Goal: Task Accomplishment & Management: Manage account settings

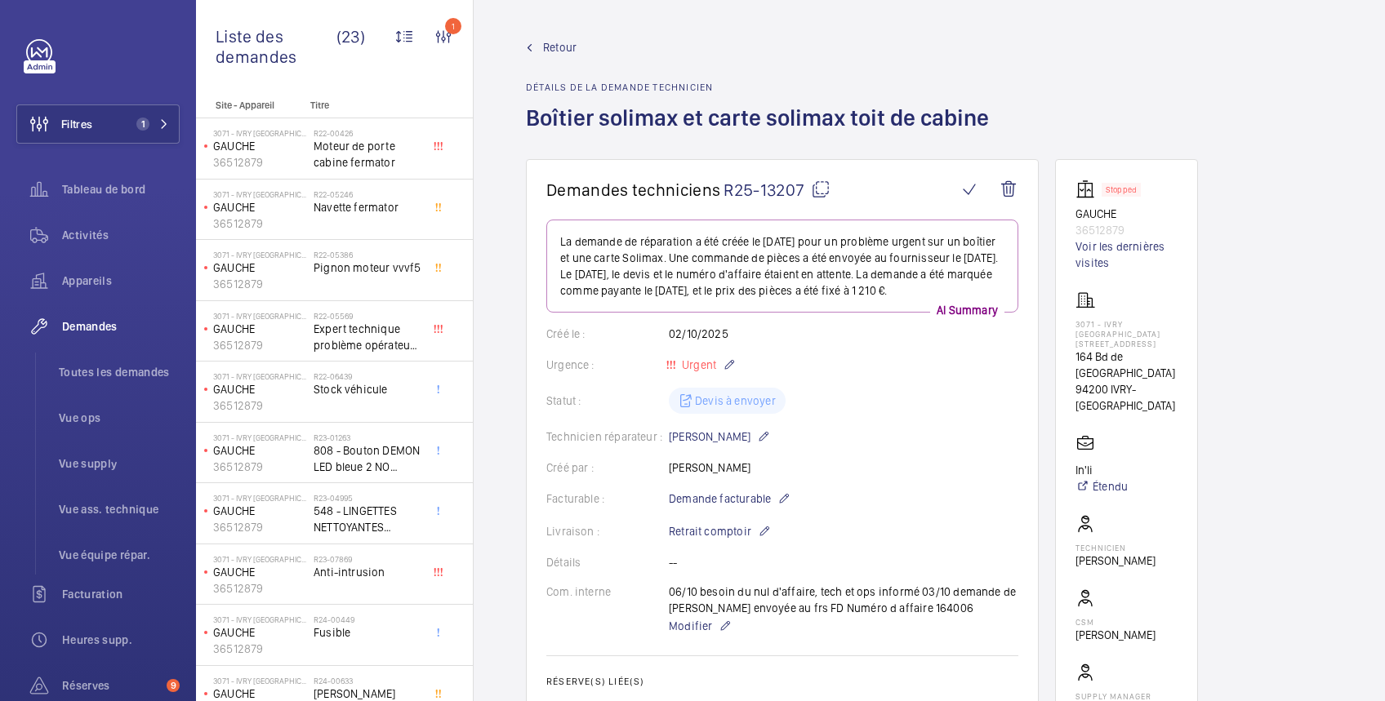
click at [568, 46] on span "Retour" at bounding box center [559, 47] width 33 height 16
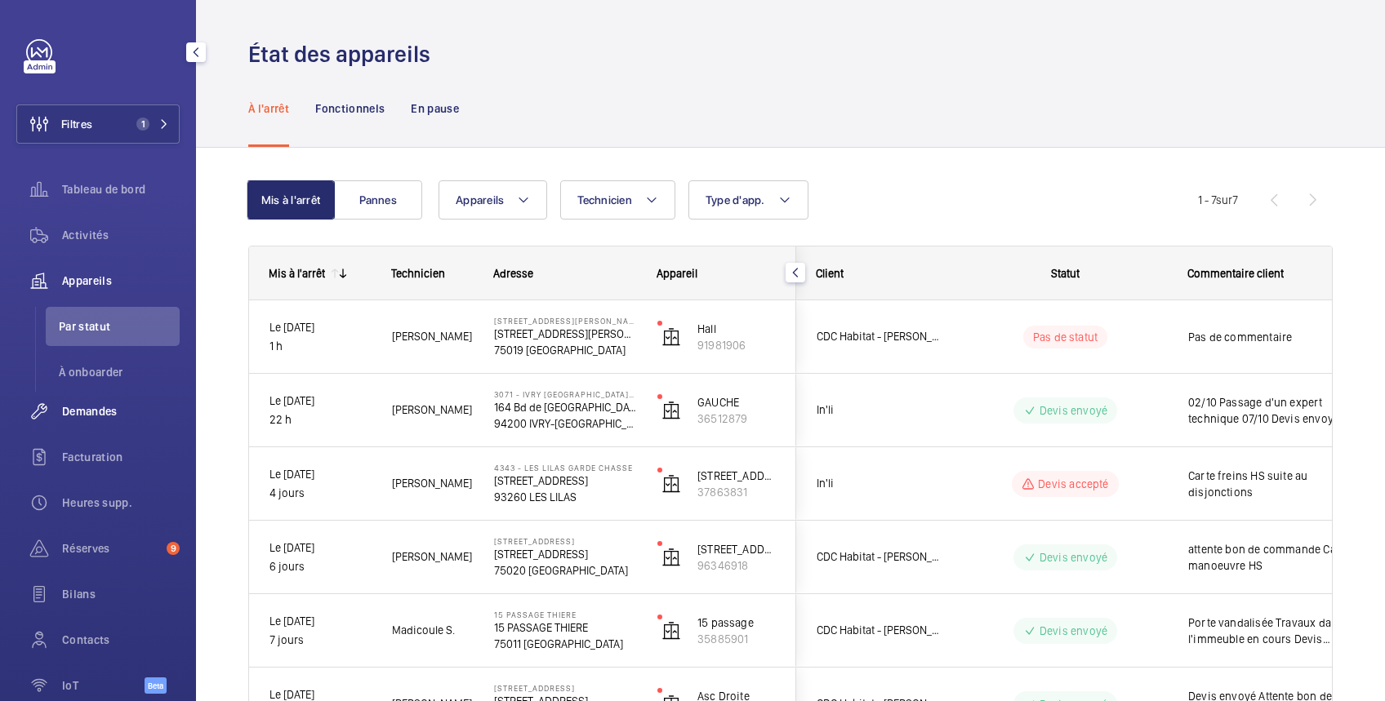
click at [107, 410] on span "Demandes" at bounding box center [121, 411] width 118 height 16
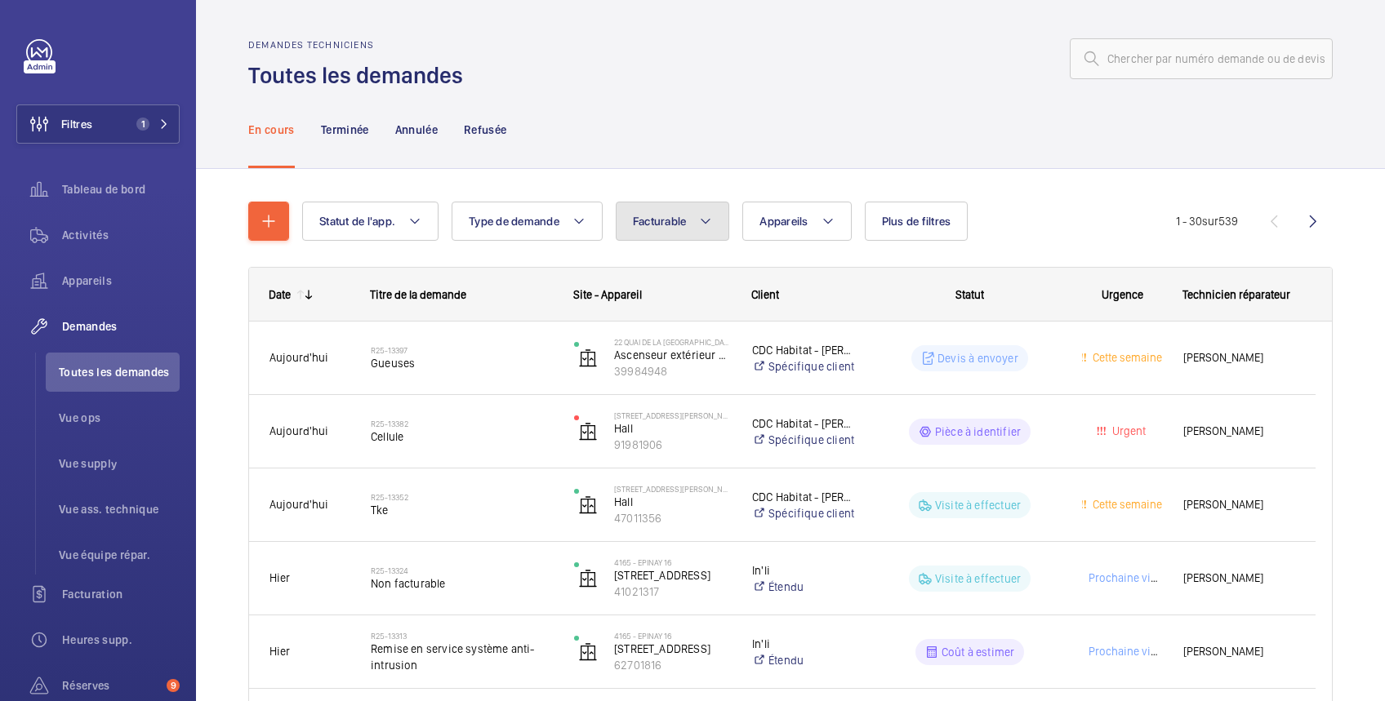
click at [661, 212] on button "Facturable" at bounding box center [673, 221] width 114 height 39
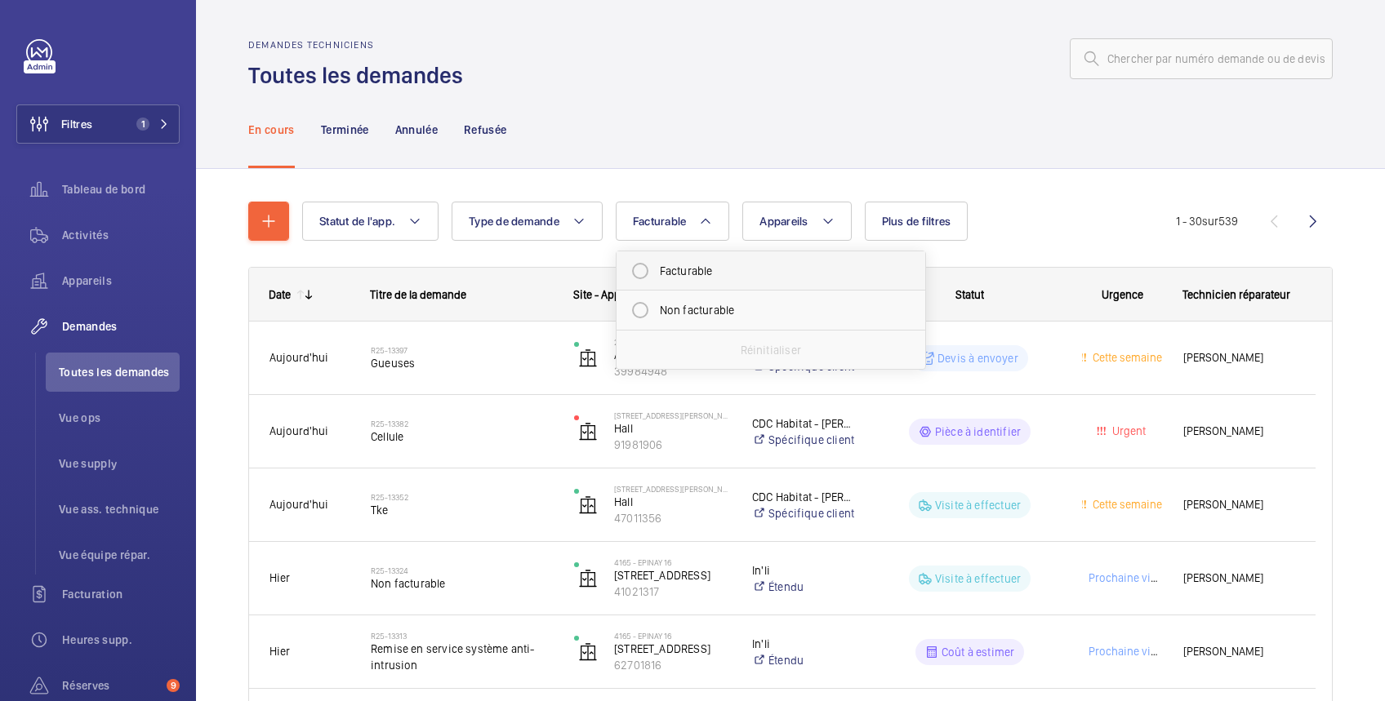
click at [675, 267] on mat-radio-button "Facturable" at bounding box center [771, 271] width 294 height 33
radio input "true"
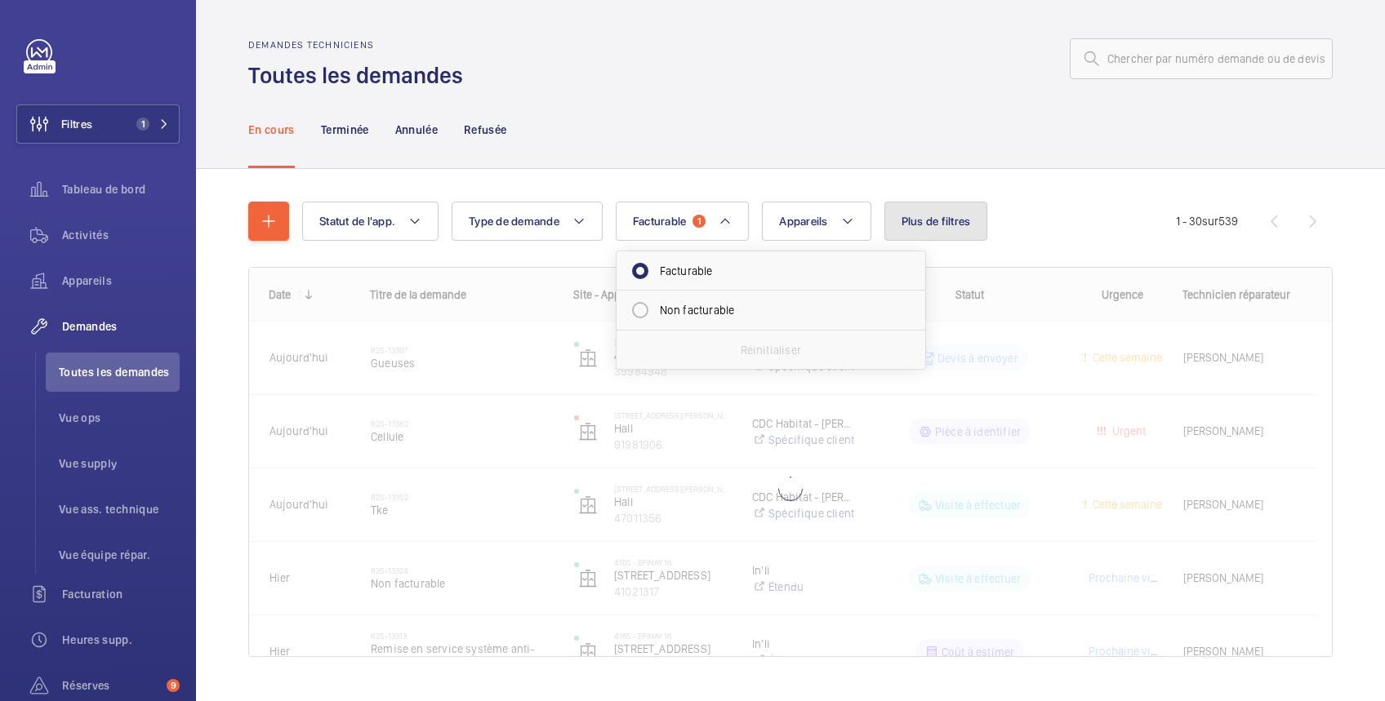
click at [954, 223] on span "Plus de filtres" at bounding box center [936, 221] width 69 height 13
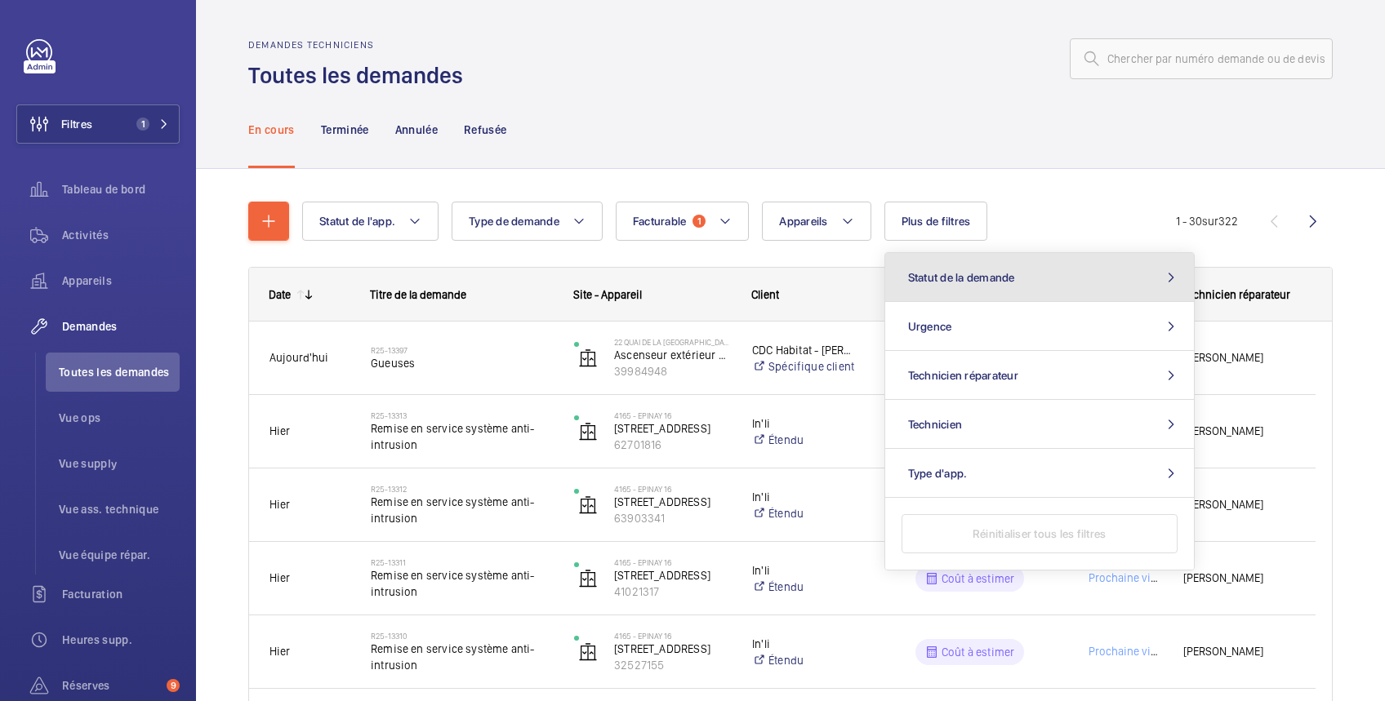
click at [950, 274] on span "Statut de la demande" at bounding box center [961, 277] width 107 height 13
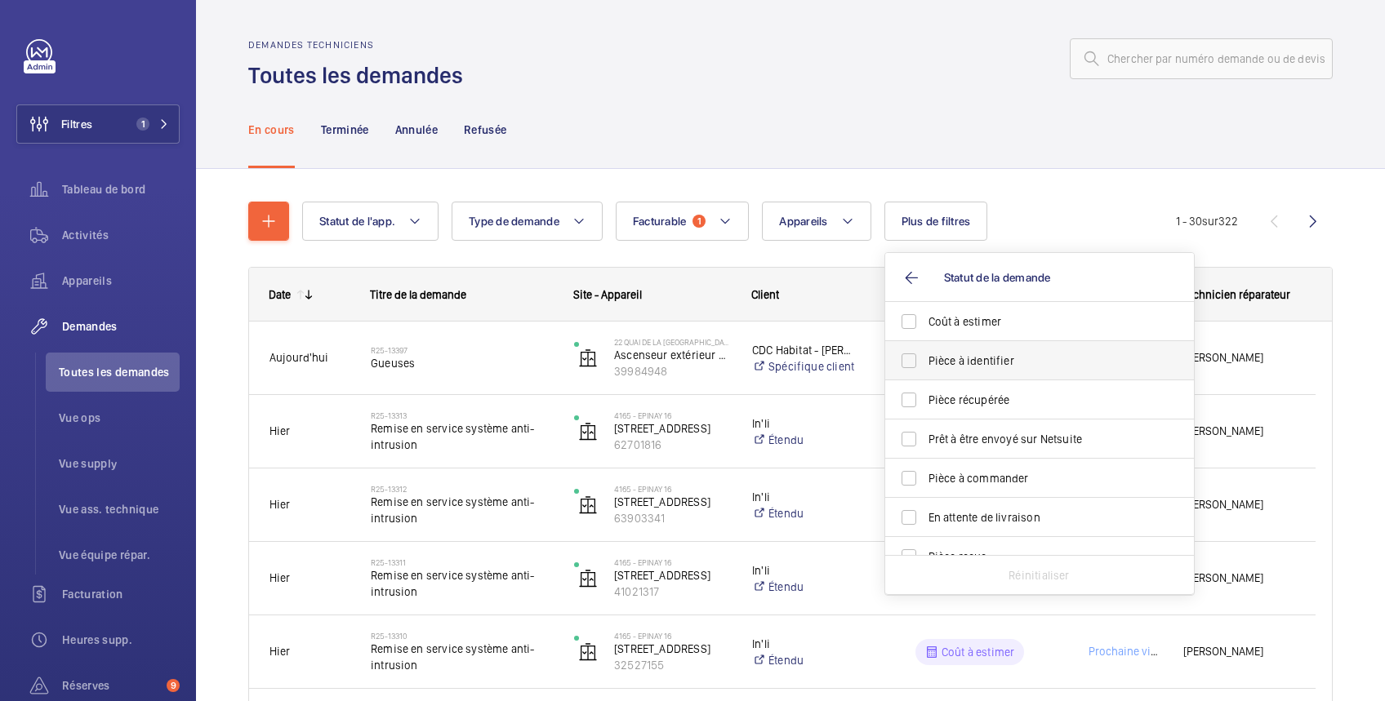
scroll to position [216, 0]
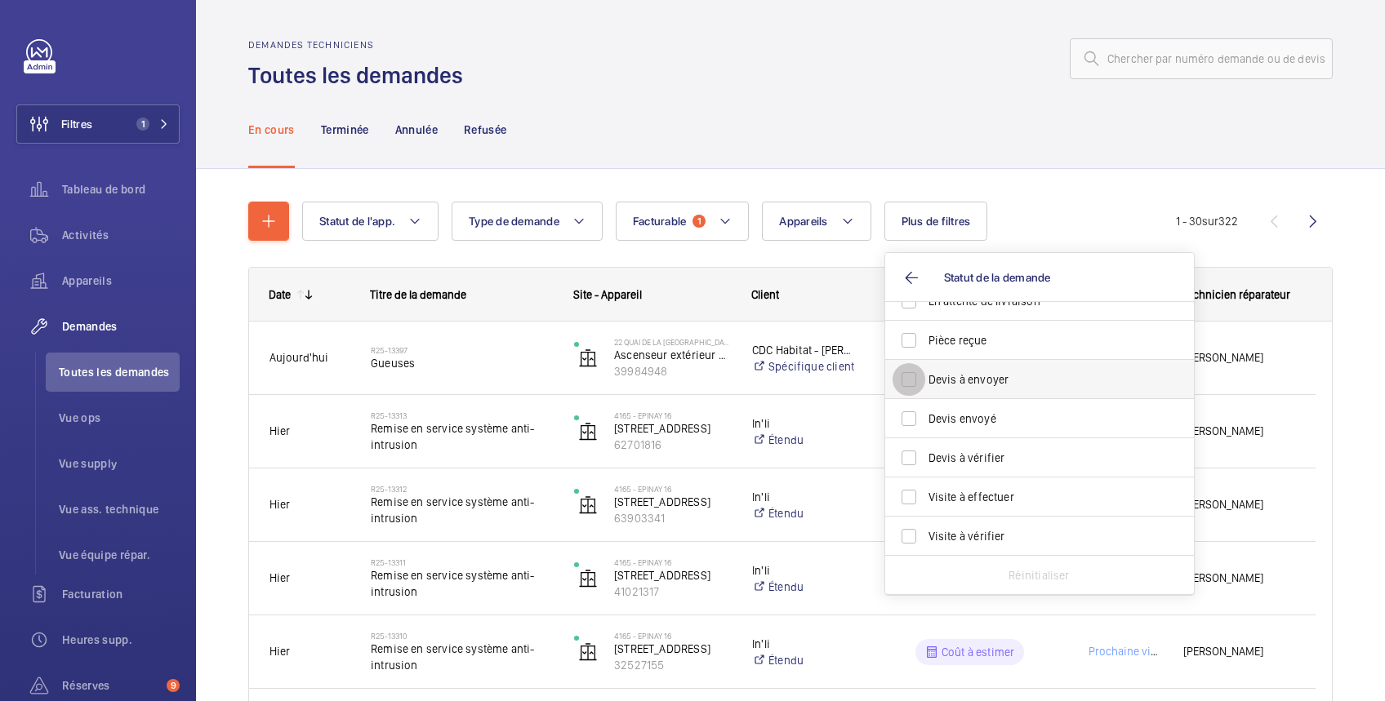
click at [917, 380] on input "Devis à envoyer" at bounding box center [909, 379] width 33 height 33
checkbox input "true"
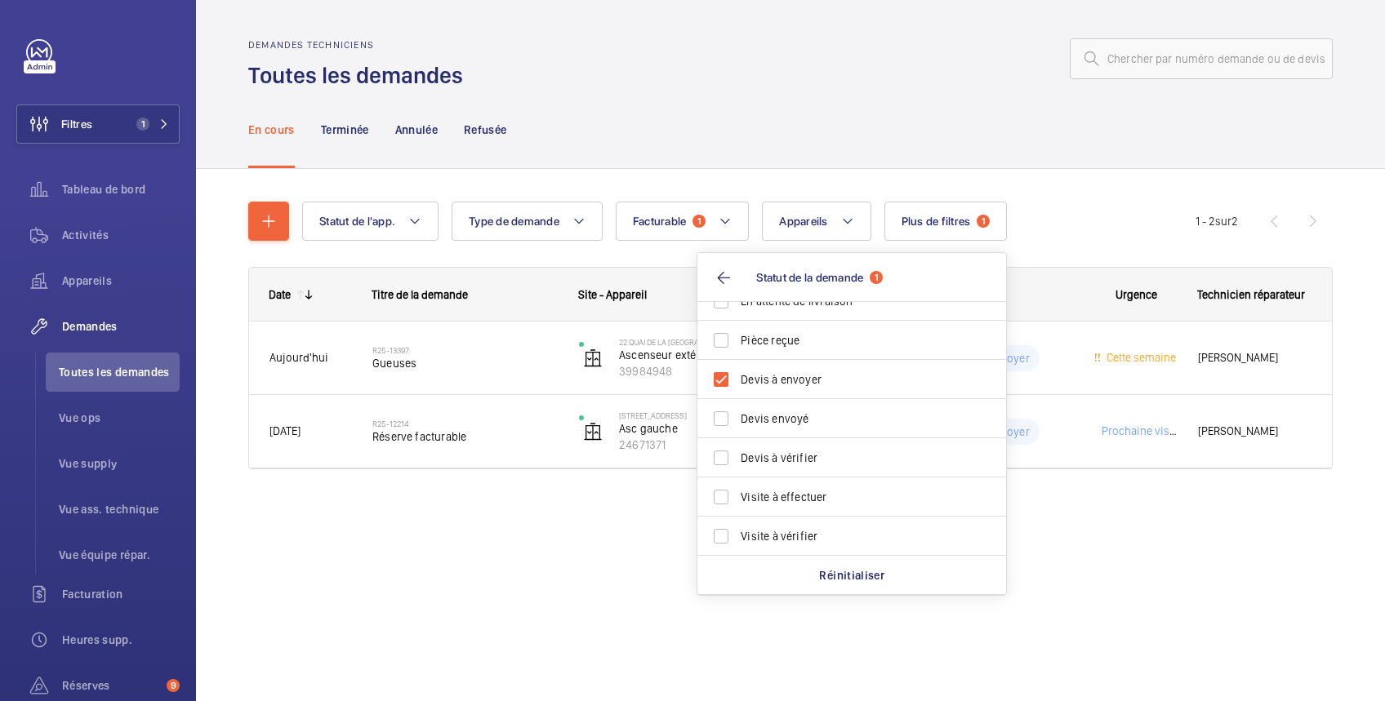
click at [923, 81] on div "Demandes techniciens Toutes les demandes" at bounding box center [790, 64] width 1084 height 51
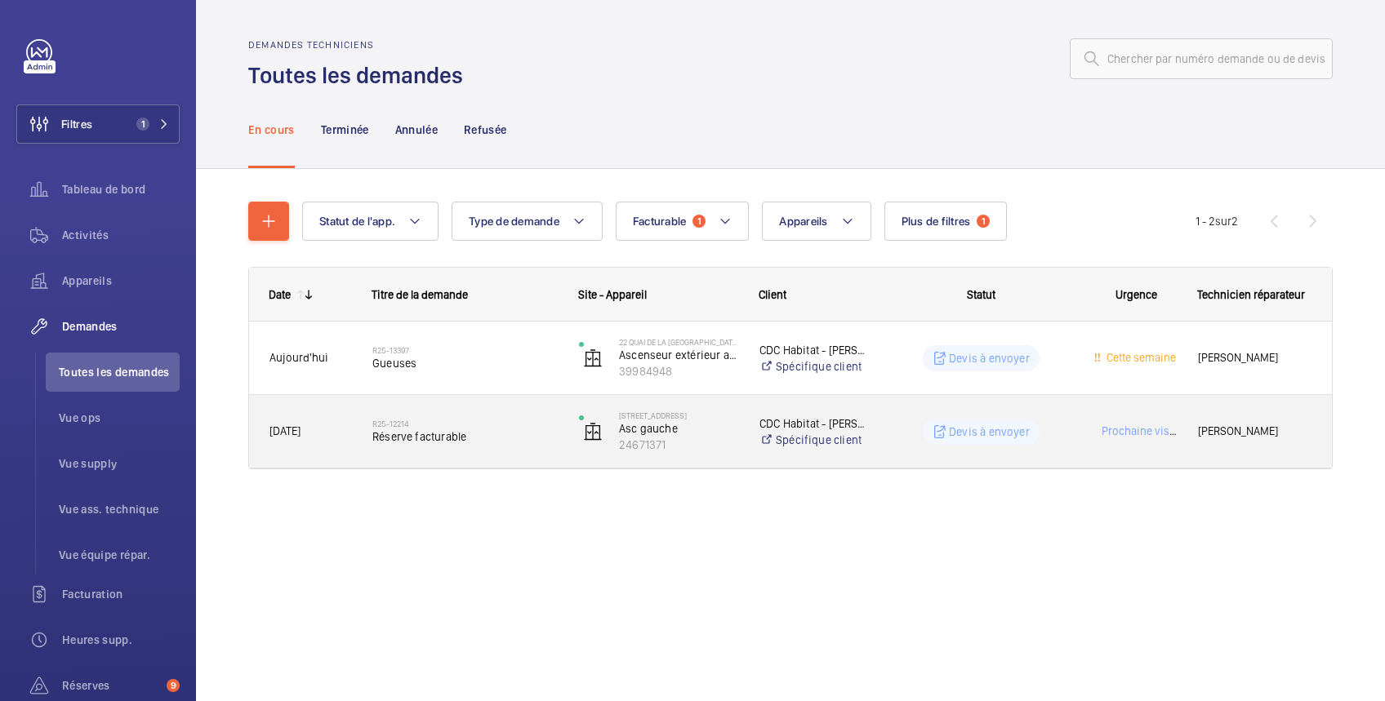
click at [1062, 420] on wm-front-pills-cell "Devis à envoyer" at bounding box center [981, 432] width 185 height 26
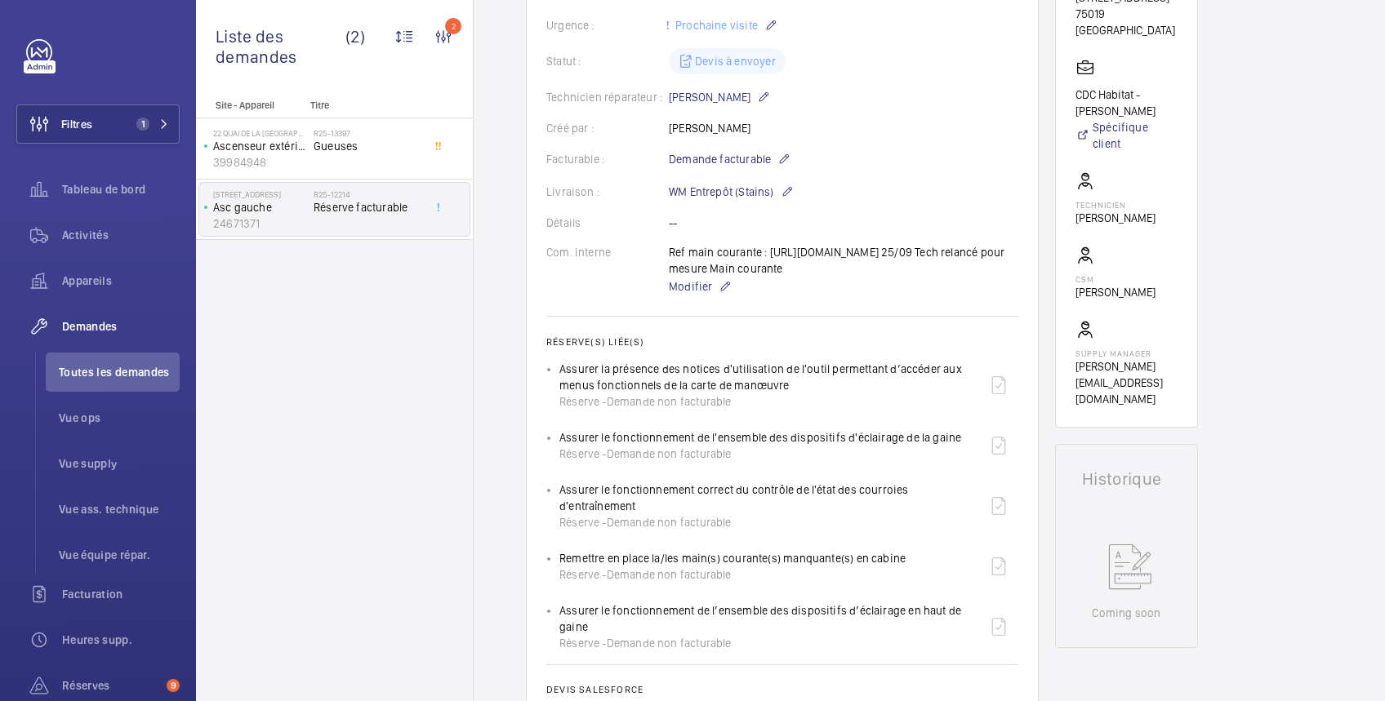
scroll to position [355, 0]
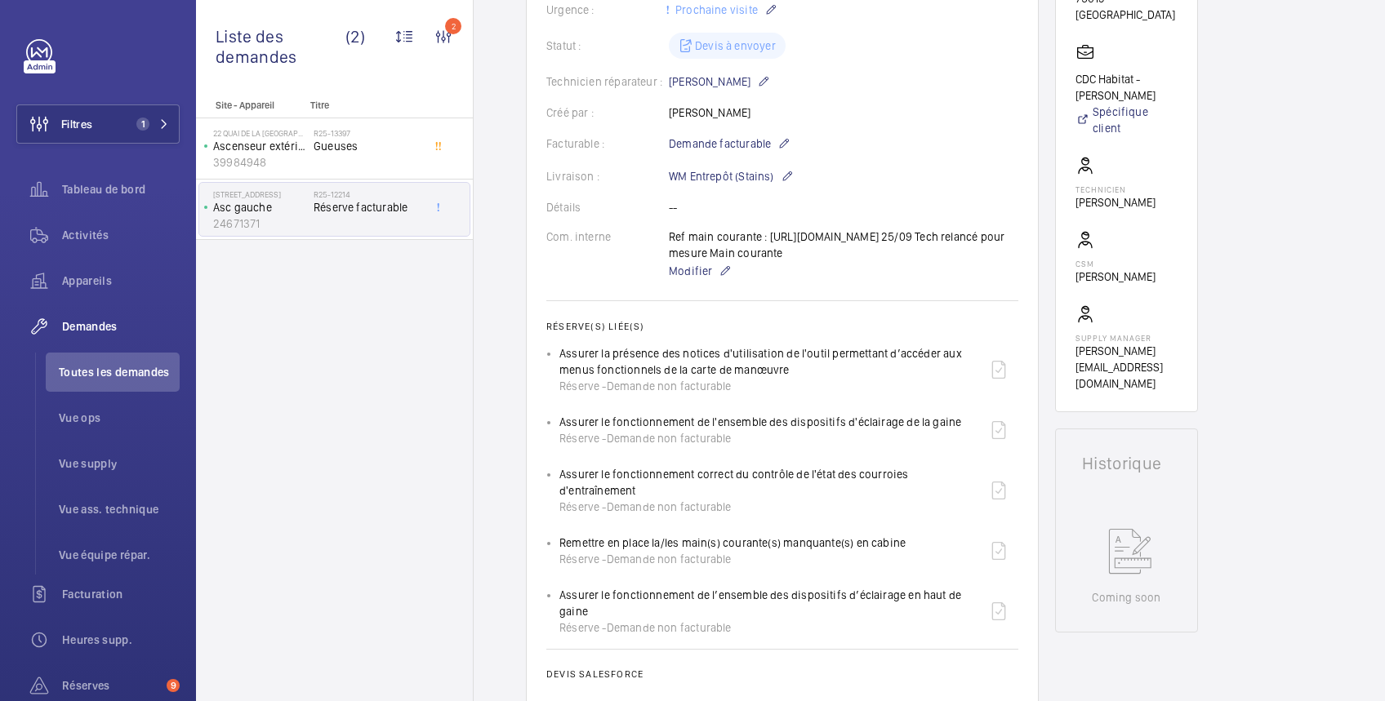
drag, startPoint x: 557, startPoint y: 385, endPoint x: 836, endPoint y: 394, distance: 279.4
click at [836, 394] on ul "Assurer la présence des notices d'utilisation de l'outil permettant d’accéder a…" at bounding box center [782, 490] width 472 height 291
copy p "Assurer la présence des notices d'utilisation de l'outil permettant d’accéder a…"
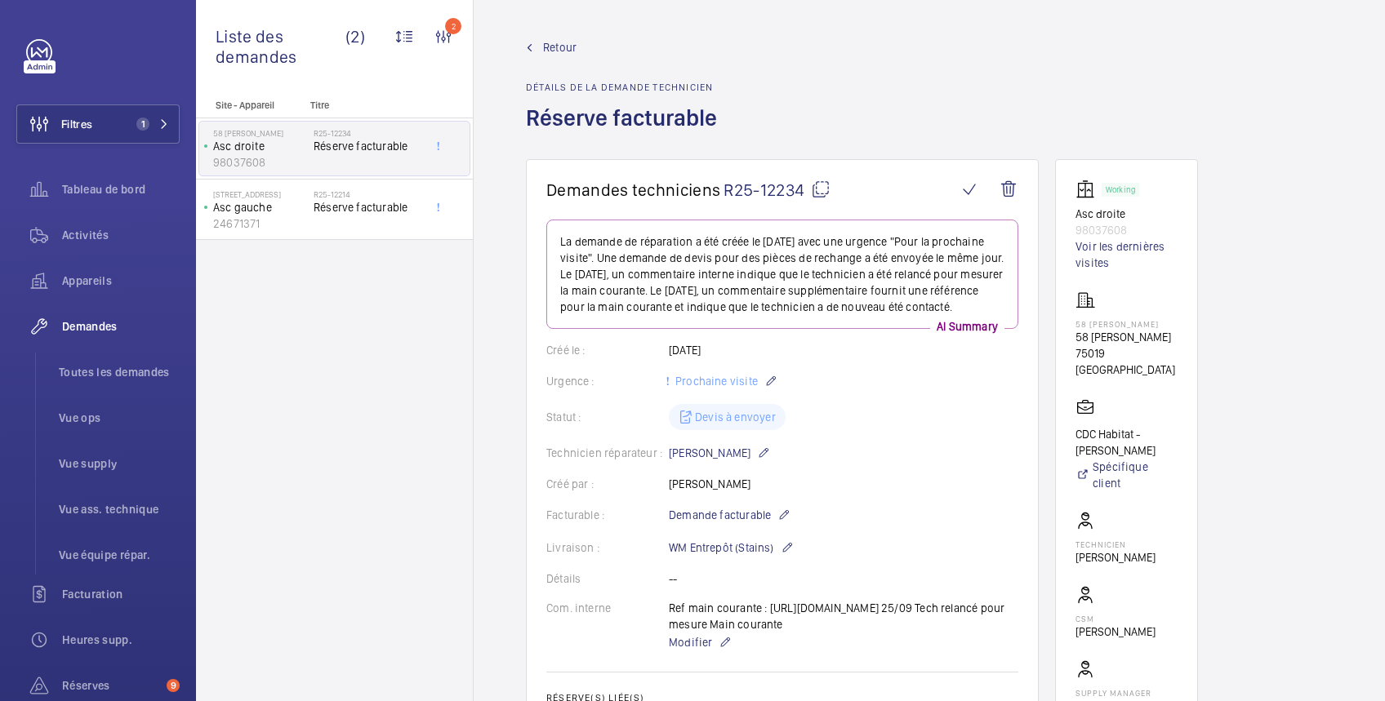
click at [558, 49] on span "Retour" at bounding box center [559, 47] width 33 height 16
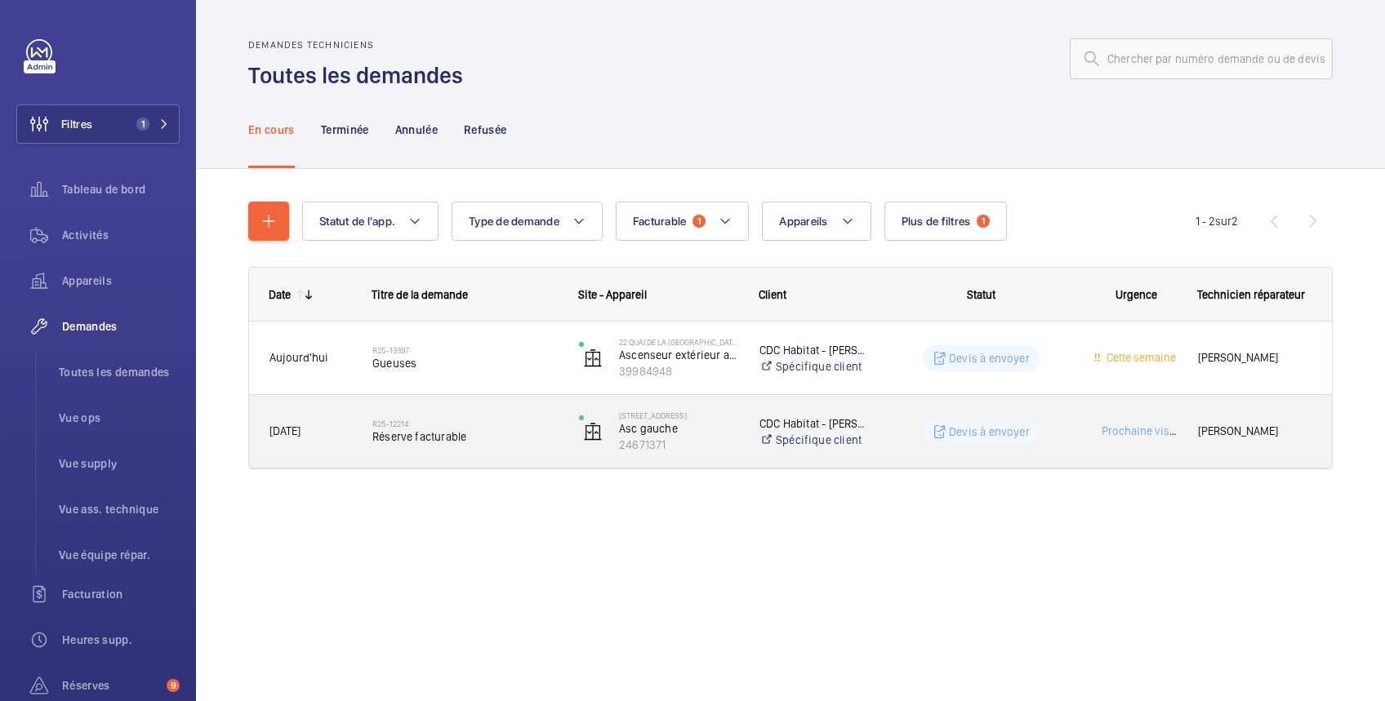
click at [915, 425] on wm-front-pills-cell "Devis à envoyer" at bounding box center [981, 432] width 185 height 26
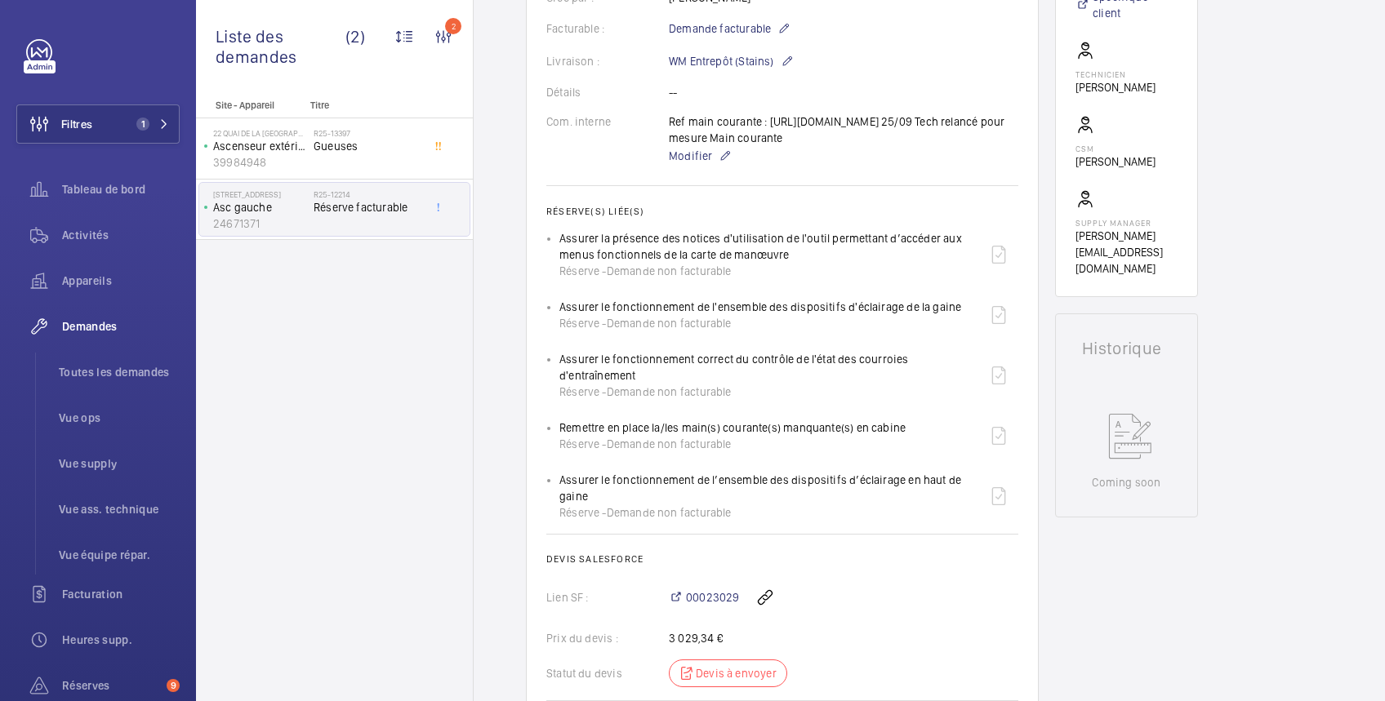
scroll to position [581, 0]
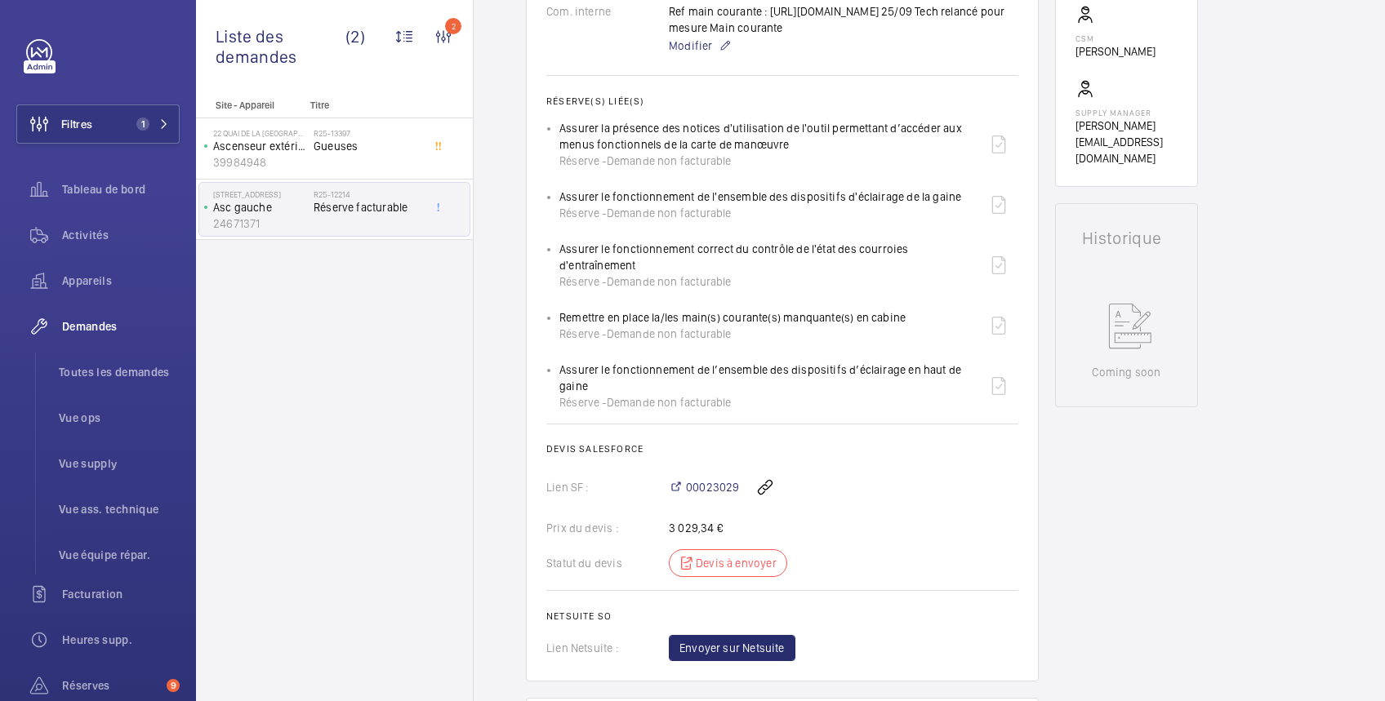
drag, startPoint x: 554, startPoint y: 274, endPoint x: 693, endPoint y: 294, distance: 139.4
click at [693, 294] on ul "Assurer la présence des notices d'utilisation de l'outil permettant d’accéder a…" at bounding box center [782, 265] width 472 height 291
